Goal: Task Accomplishment & Management: Complete application form

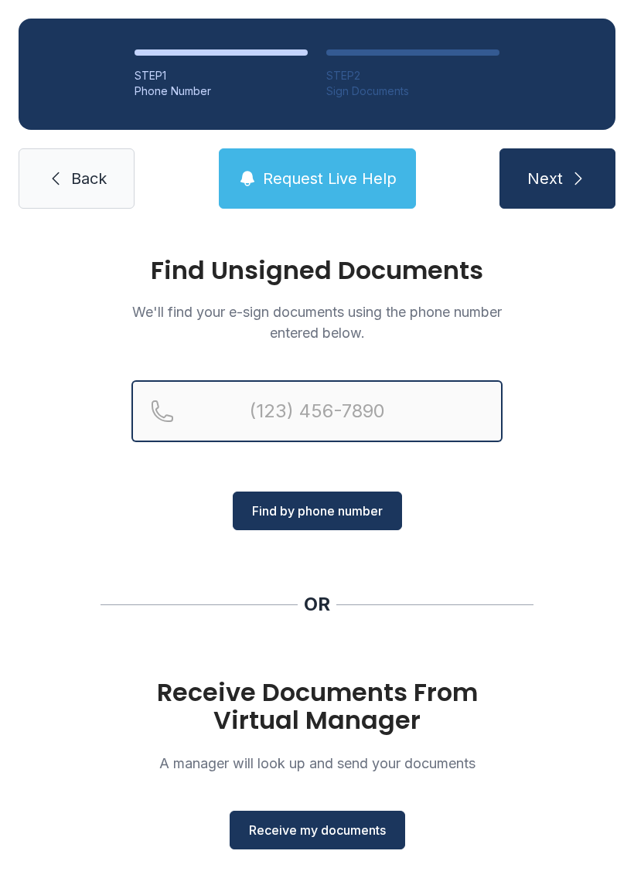
click at [304, 400] on input "Reservation phone number" at bounding box center [316, 411] width 371 height 62
type input "("
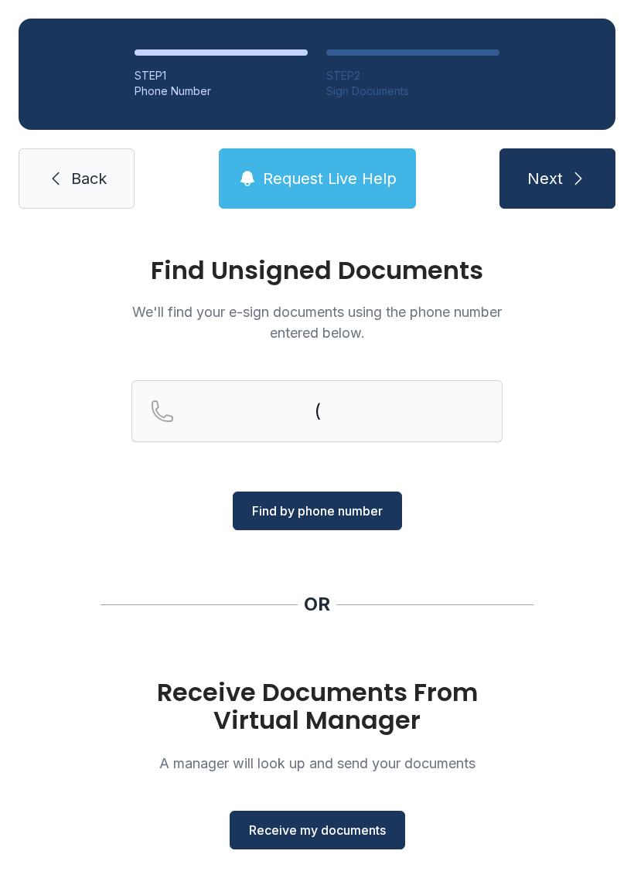
click at [72, 572] on div "Find Unsigned Documents We'll find your e-sign documents using the phone number…" at bounding box center [317, 569] width 634 height 684
click at [331, 848] on button "Receive my documents" at bounding box center [316, 829] width 175 height 39
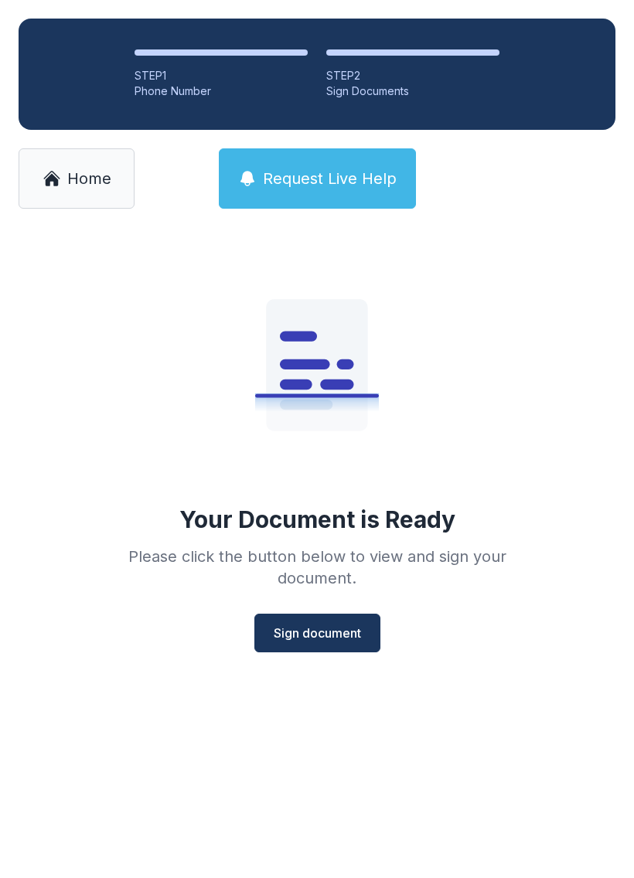
click at [316, 630] on span "Sign document" at bounding box center [316, 632] width 87 height 19
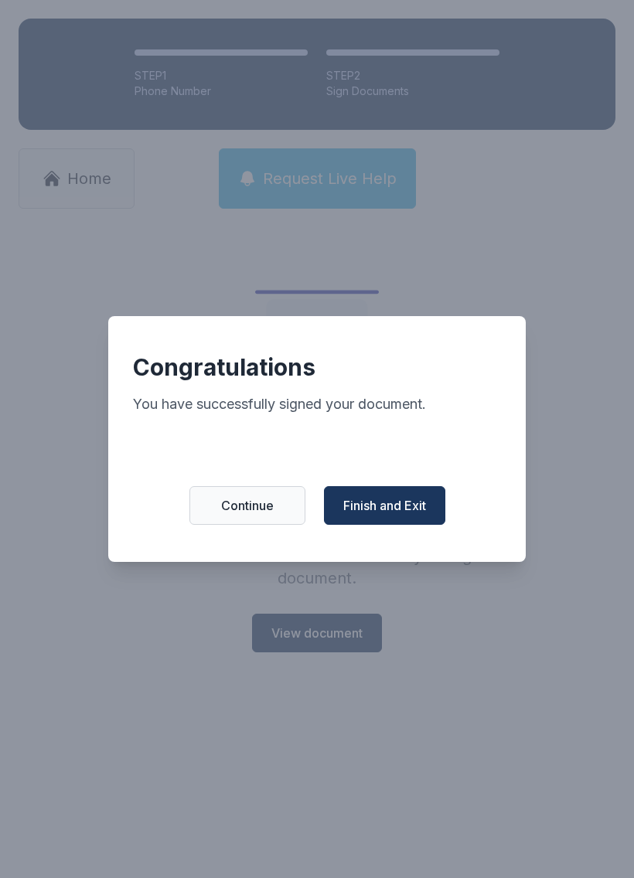
click at [393, 512] on span "Finish and Exit" at bounding box center [384, 505] width 83 height 19
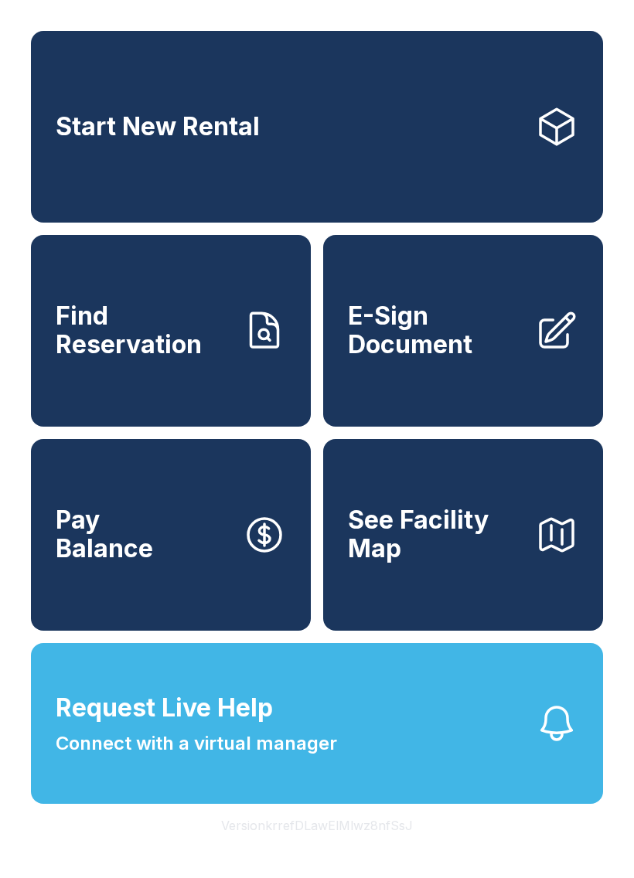
click at [443, 379] on link "E-Sign Document" at bounding box center [463, 331] width 280 height 192
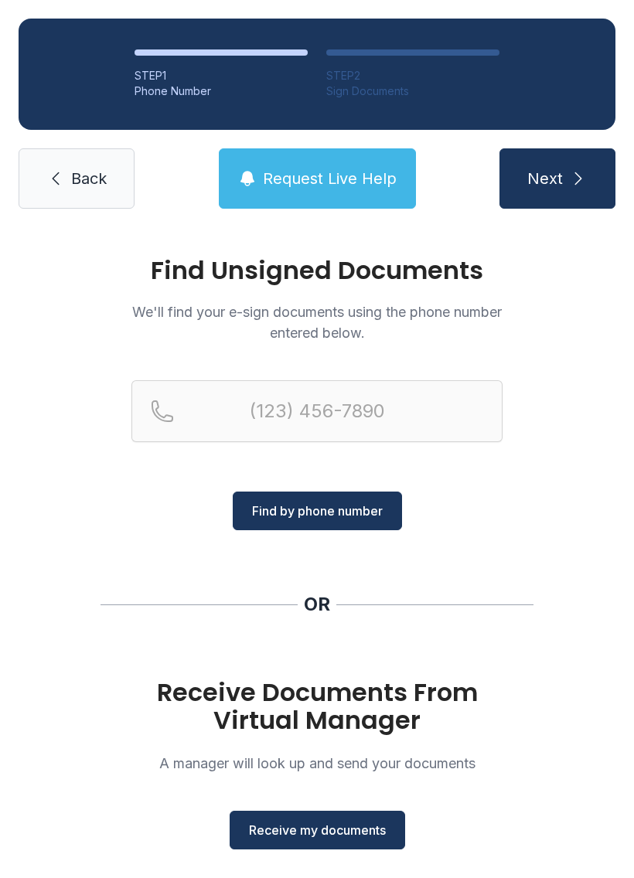
click at [317, 834] on span "Receive my documents" at bounding box center [317, 829] width 137 height 19
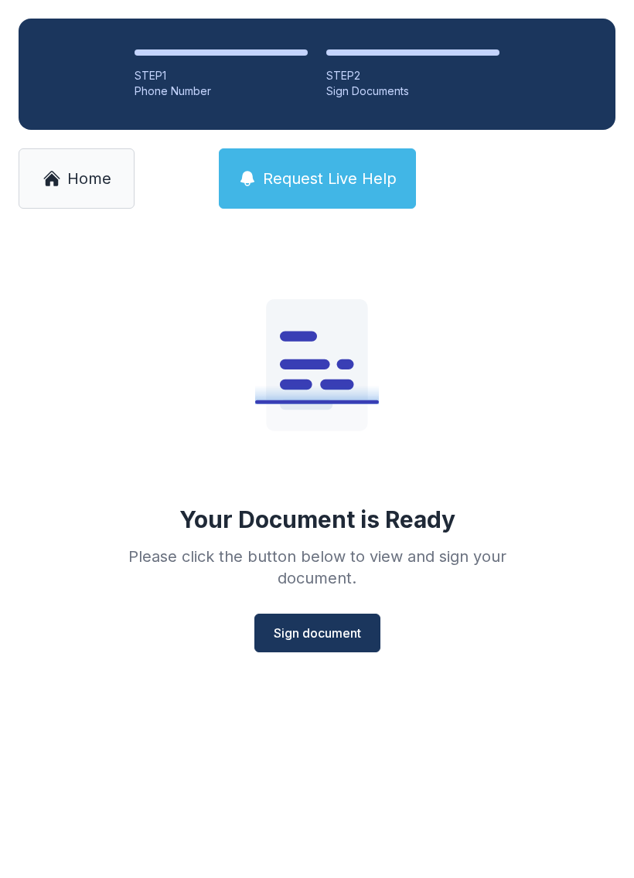
click at [346, 634] on span "Sign document" at bounding box center [316, 632] width 87 height 19
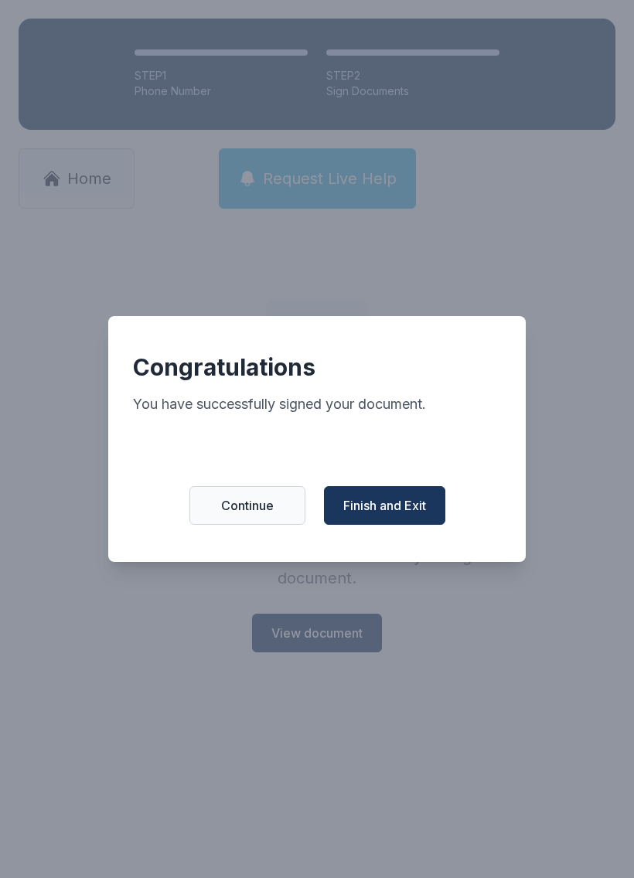
click at [375, 525] on button "Finish and Exit" at bounding box center [384, 505] width 121 height 39
